Goal: Transaction & Acquisition: Purchase product/service

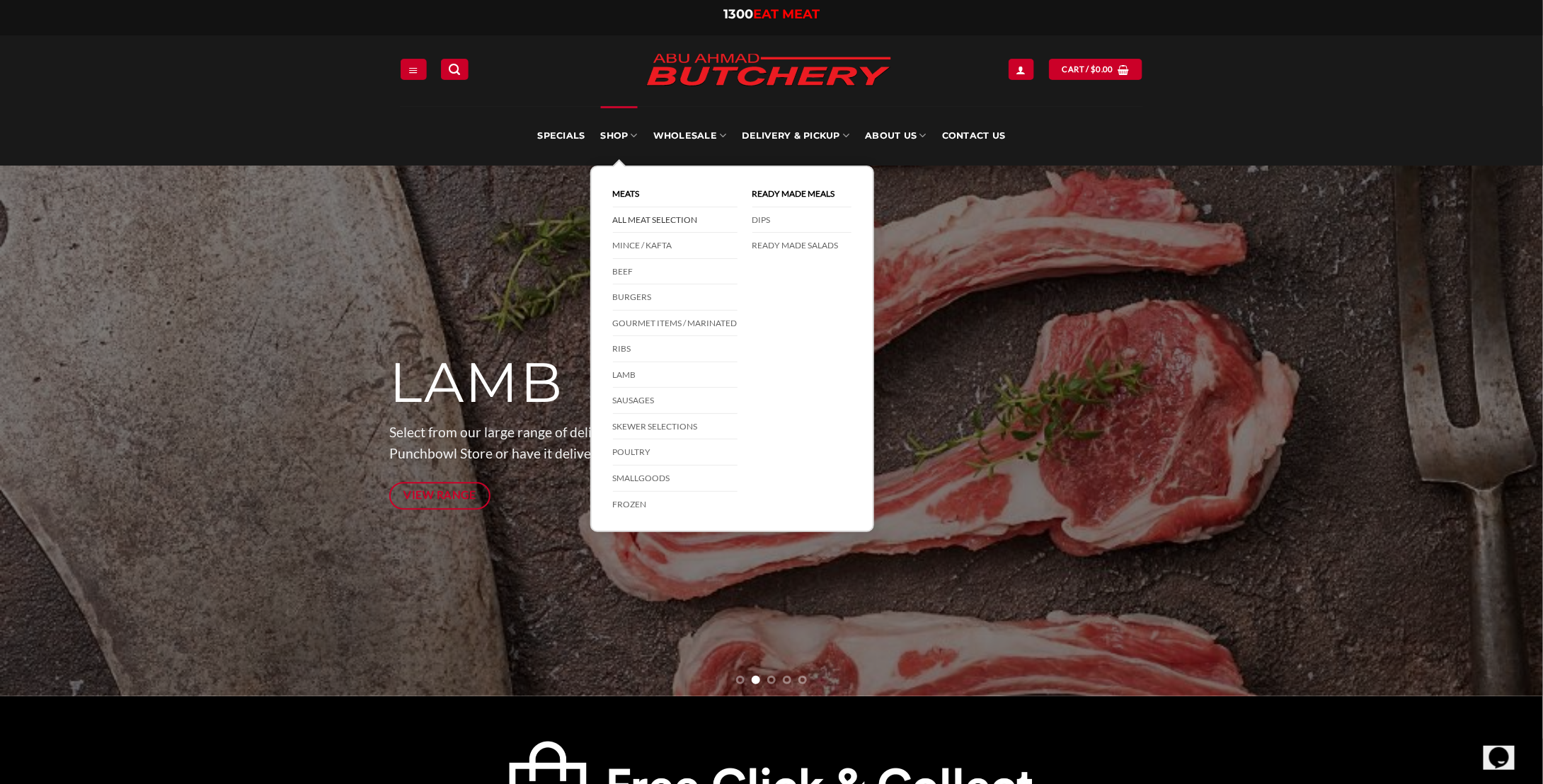
click at [658, 217] on link "All Meat Selection" at bounding box center [675, 220] width 125 height 26
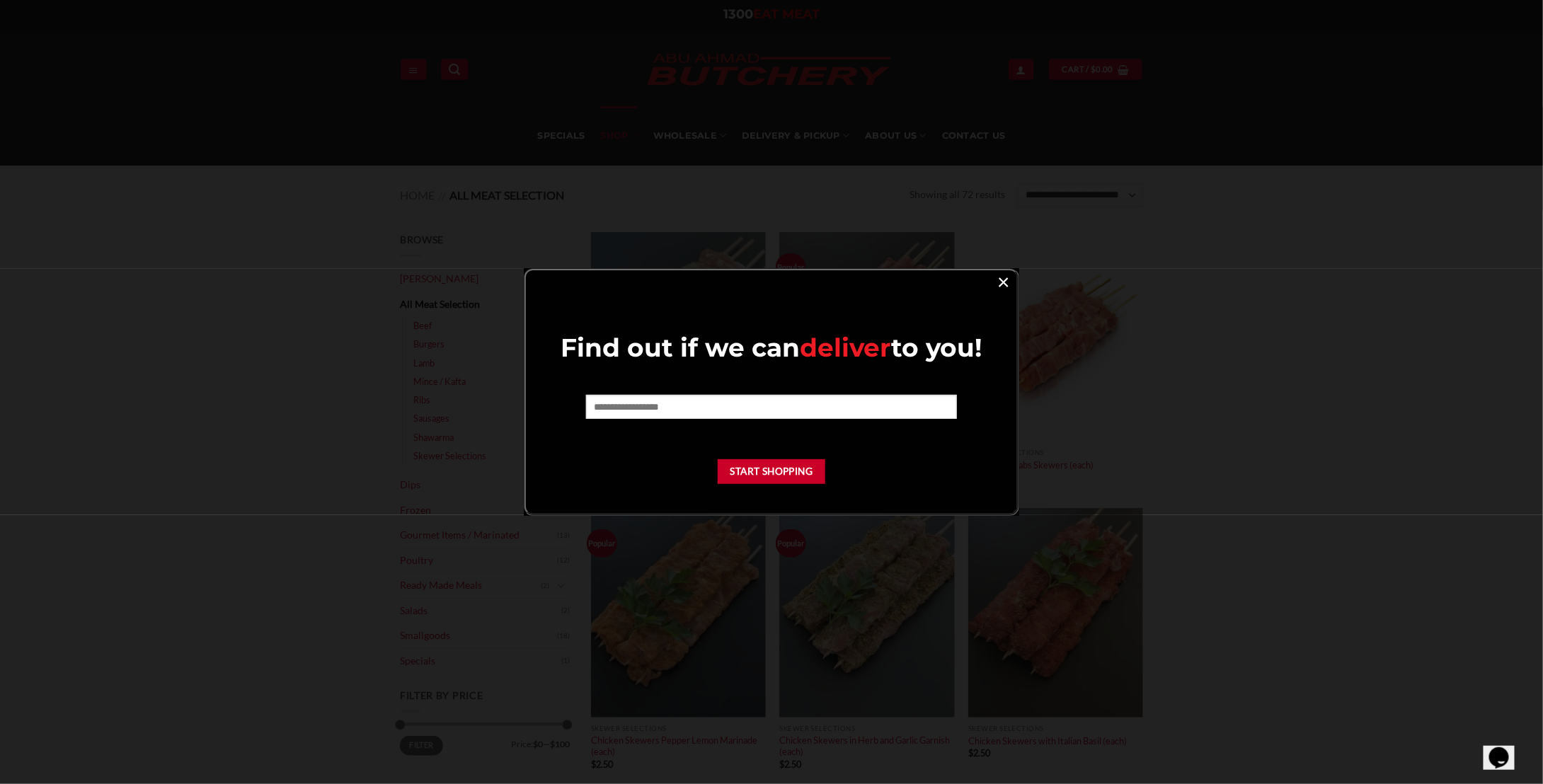
click at [999, 282] on link "×" at bounding box center [1003, 281] width 21 height 19
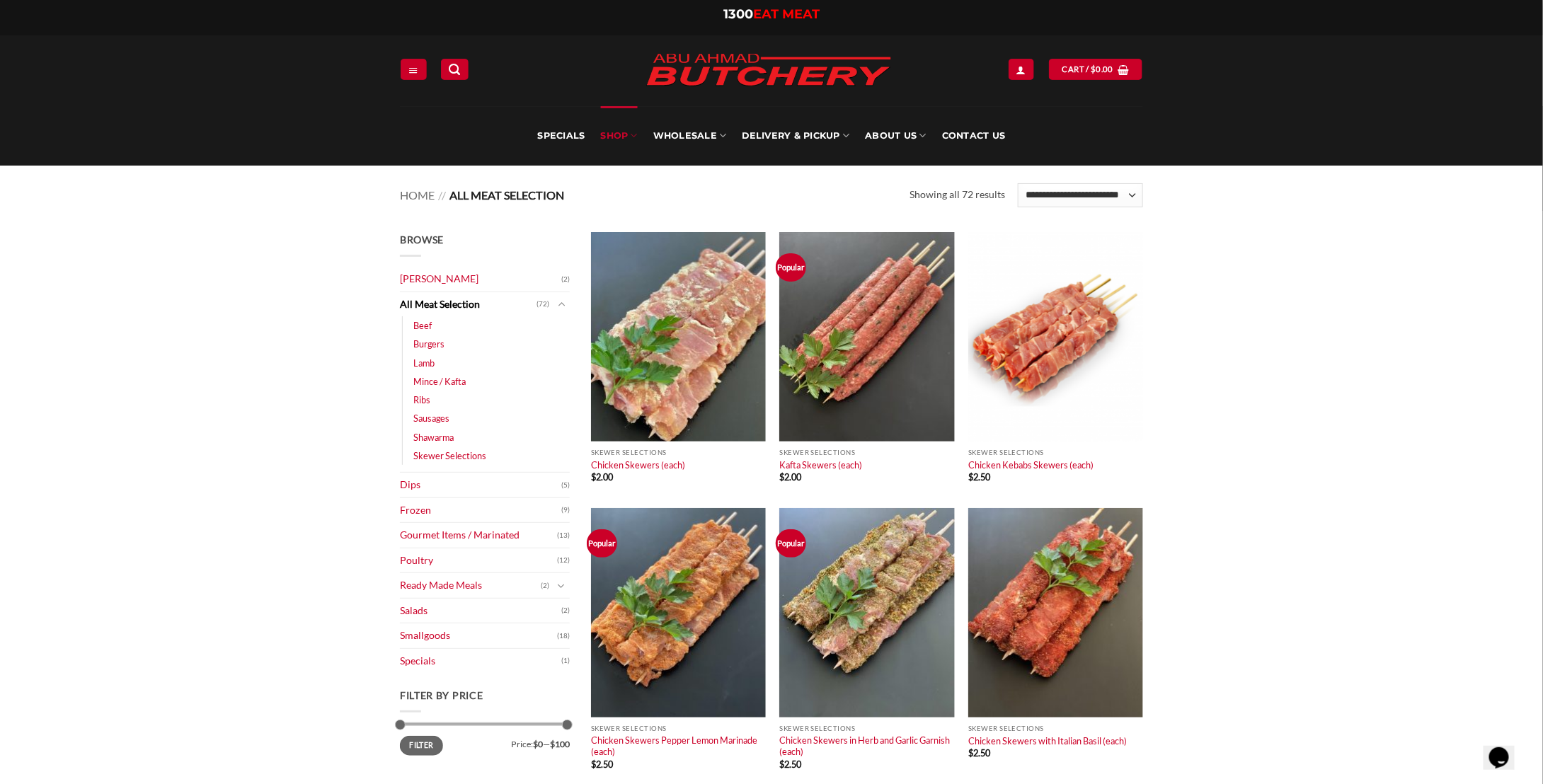
drag, startPoint x: 1194, startPoint y: 322, endPoint x: 1152, endPoint y: 174, distance: 153.8
drag, startPoint x: 1313, startPoint y: 428, endPoint x: 1247, endPoint y: 484, distance: 86.6
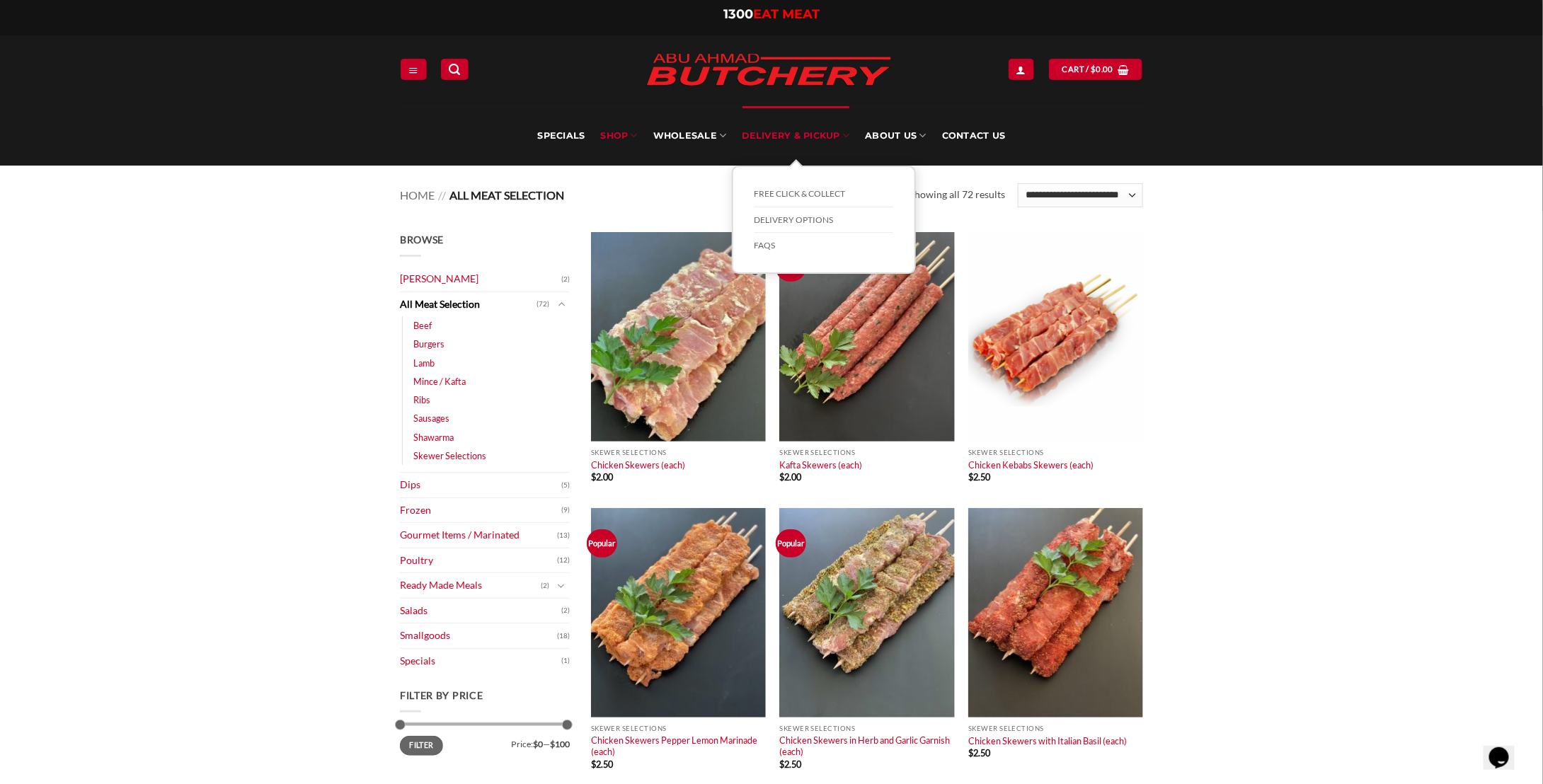
drag, startPoint x: 1263, startPoint y: 660, endPoint x: 789, endPoint y: 149, distance: 697.0
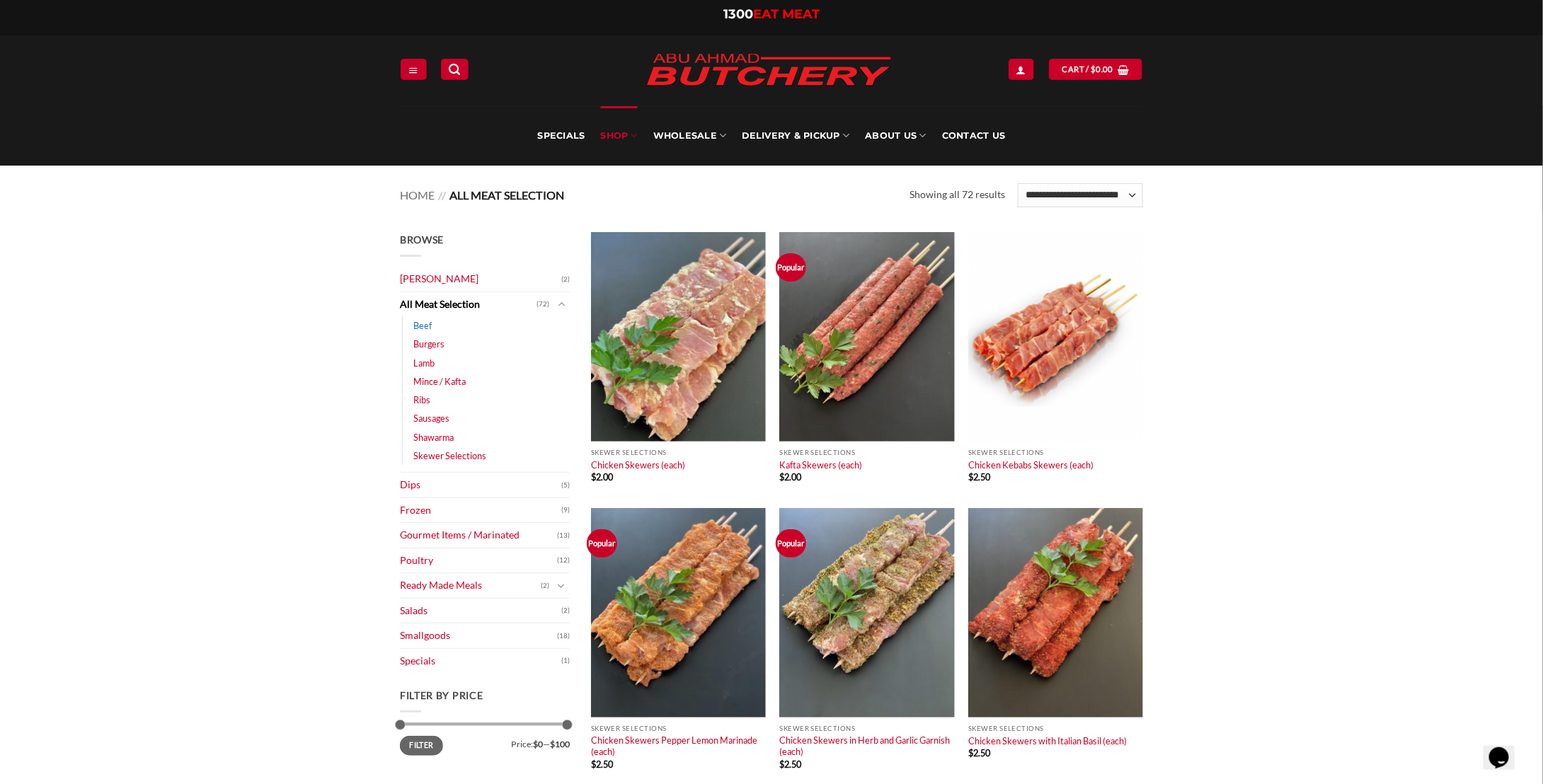
click at [423, 323] on link "Beef" at bounding box center [423, 325] width 19 height 19
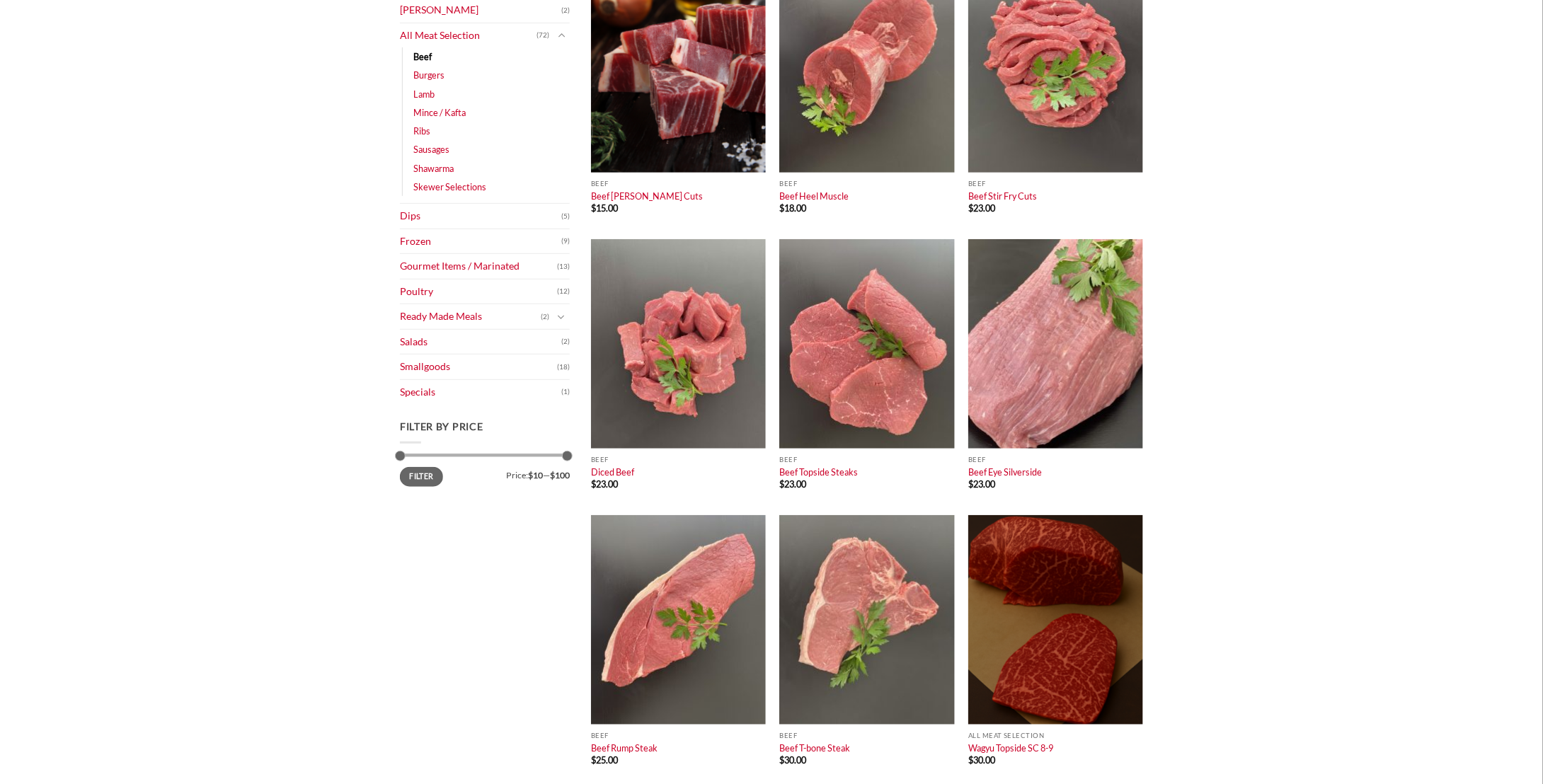
click at [1199, 453] on main "Browse Abu Ahmad Butchery (2) All Meat Selection (72) Beef (18) Burgers (4) Lam…" at bounding box center [772, 790] width 1543 height 1697
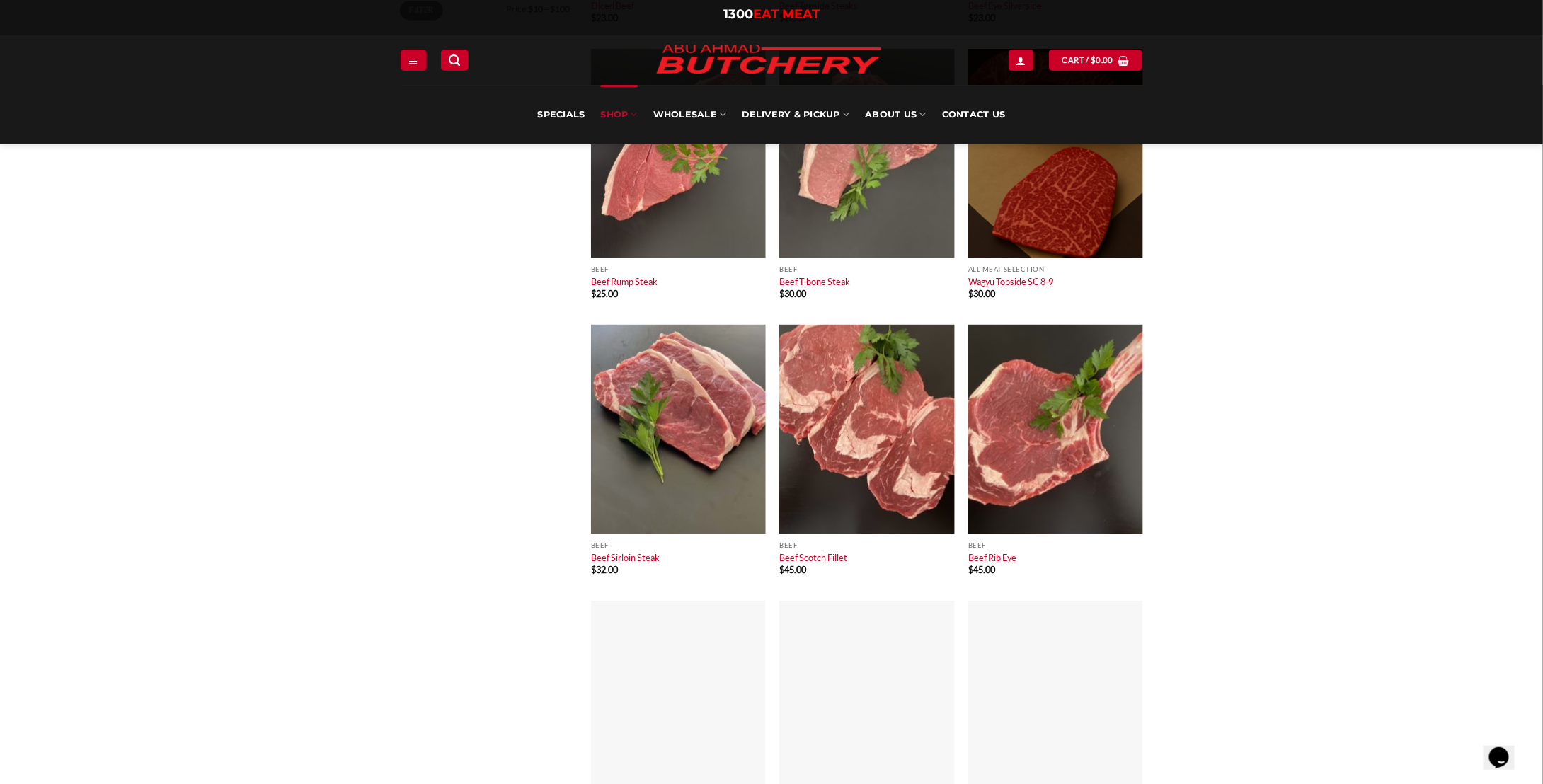
scroll to position [778, 0]
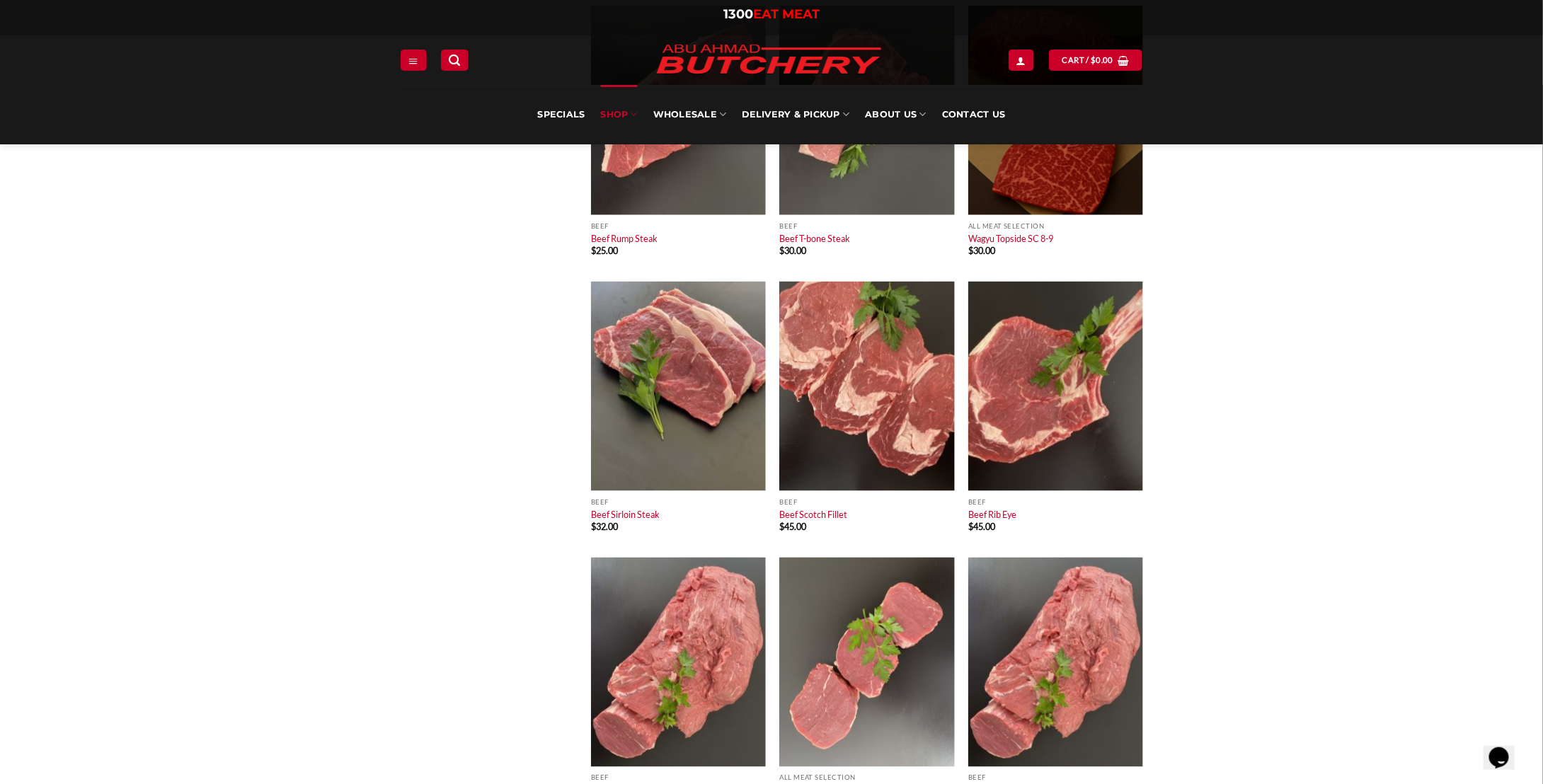
drag, startPoint x: 1372, startPoint y: 516, endPoint x: 1365, endPoint y: 524, distance: 10.6
click at [1371, 516] on main "Browse Abu Ahmad Butchery (2) All Meat Selection (72) Beef (18) Burgers (4) Lam…" at bounding box center [772, 281] width 1543 height 1697
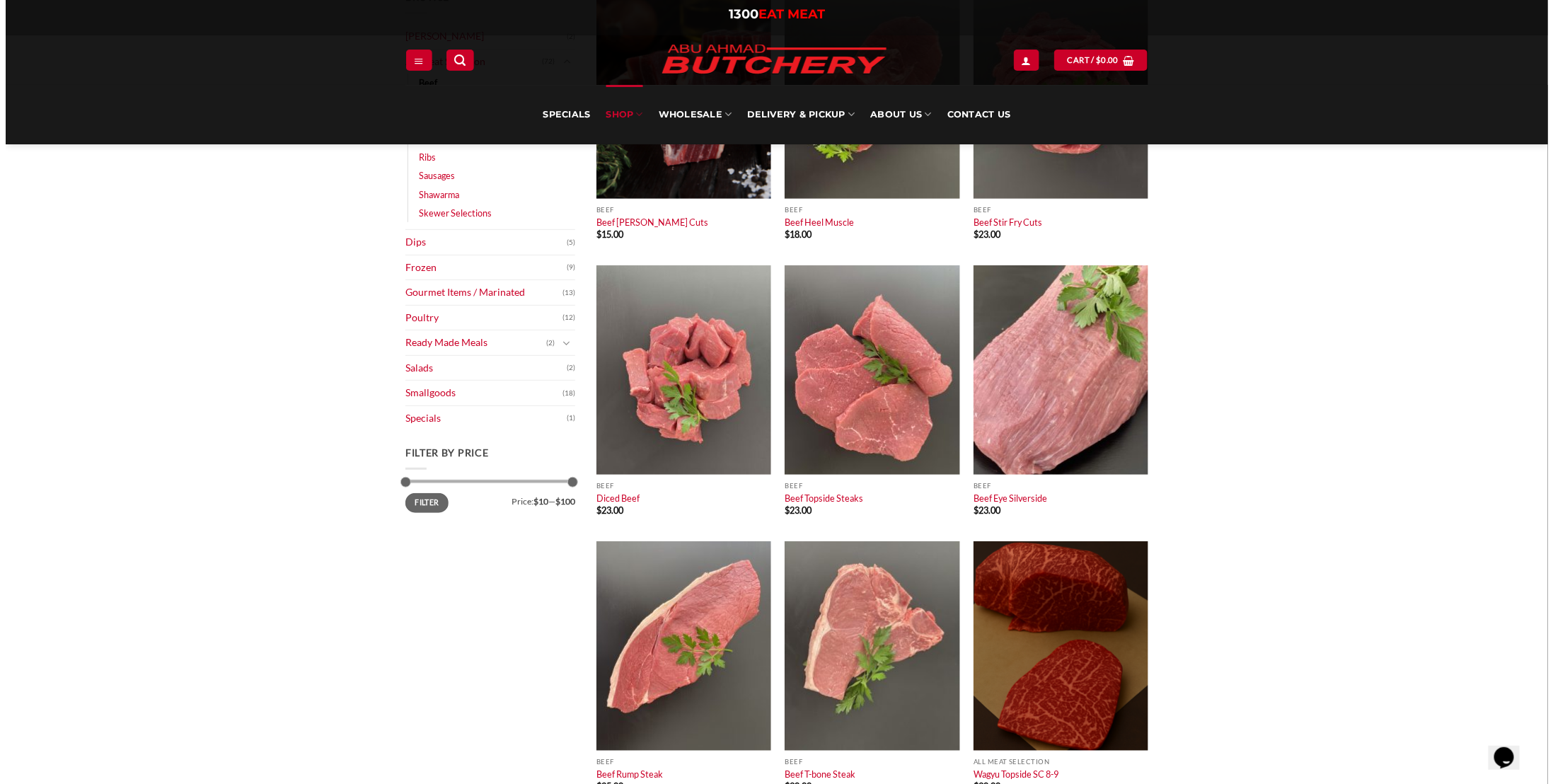
scroll to position [0, 0]
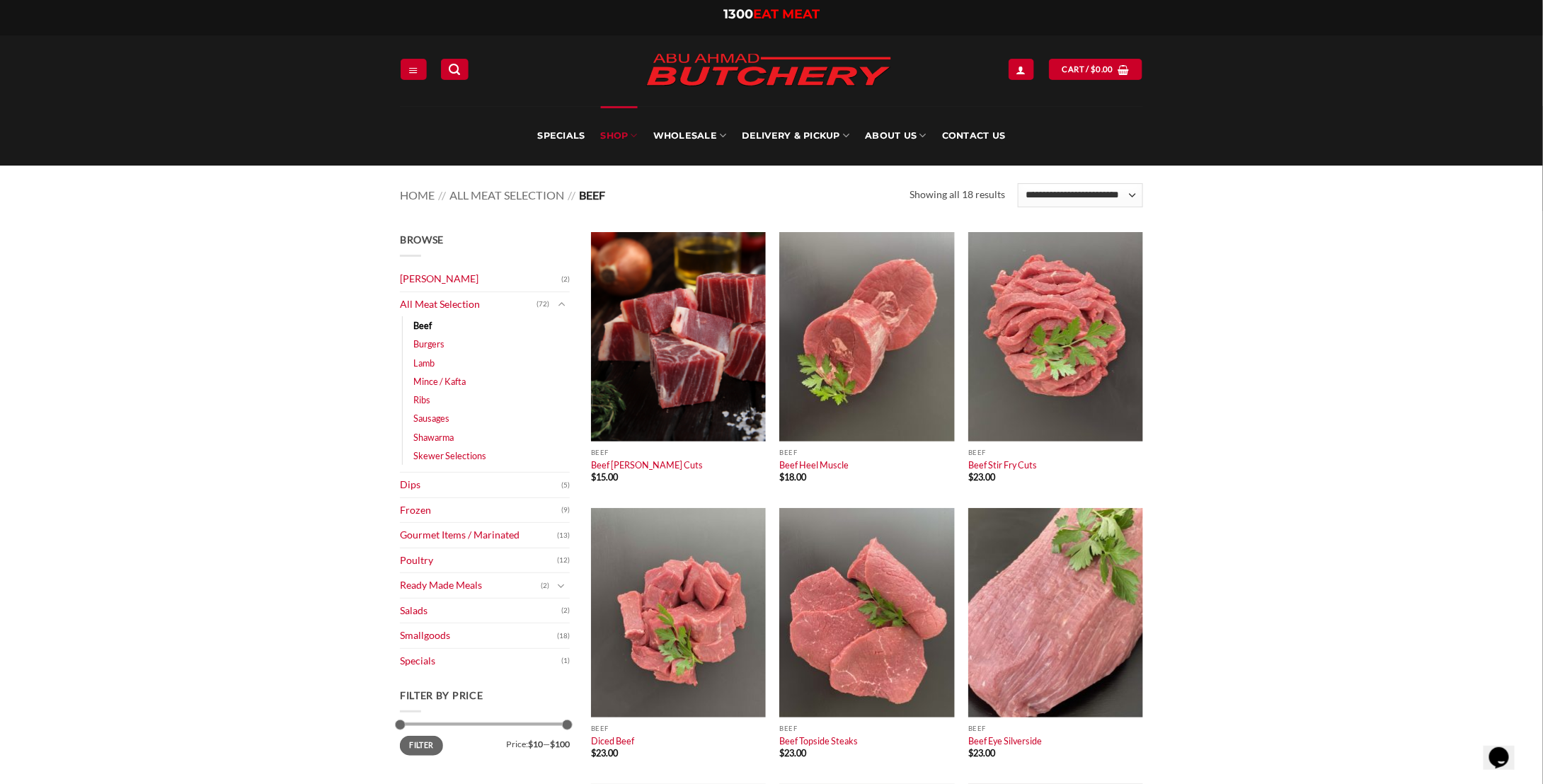
drag, startPoint x: 1357, startPoint y: 561, endPoint x: 1242, endPoint y: 262, distance: 320.4
click at [457, 67] on icon "Search" at bounding box center [454, 69] width 11 height 14
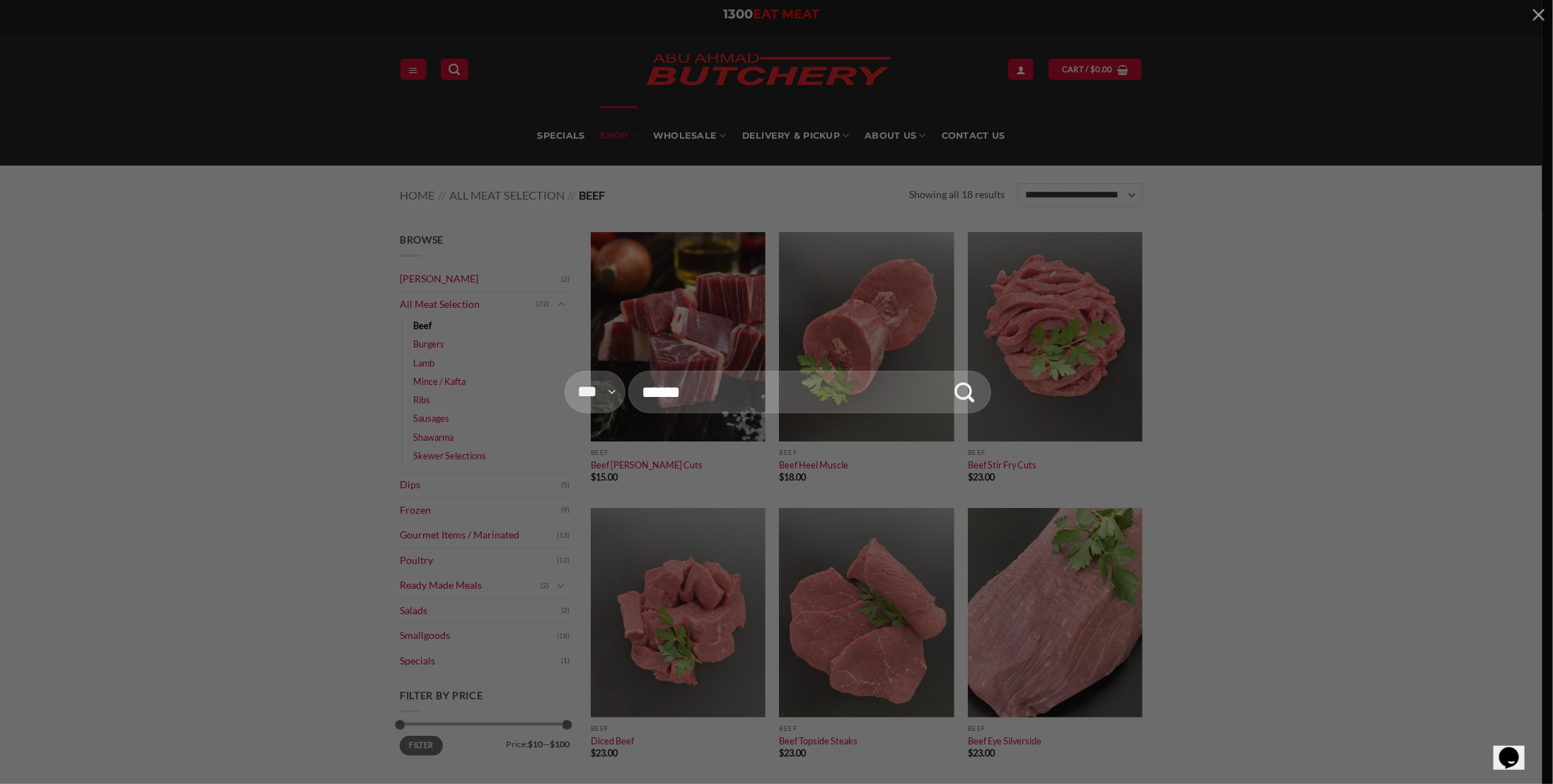
click at [728, 391] on input "Search for:" at bounding box center [809, 391] width 363 height 41
type input "********"
click at [944, 371] on button "Submit" at bounding box center [965, 392] width 41 height 41
